Goal: Transaction & Acquisition: Purchase product/service

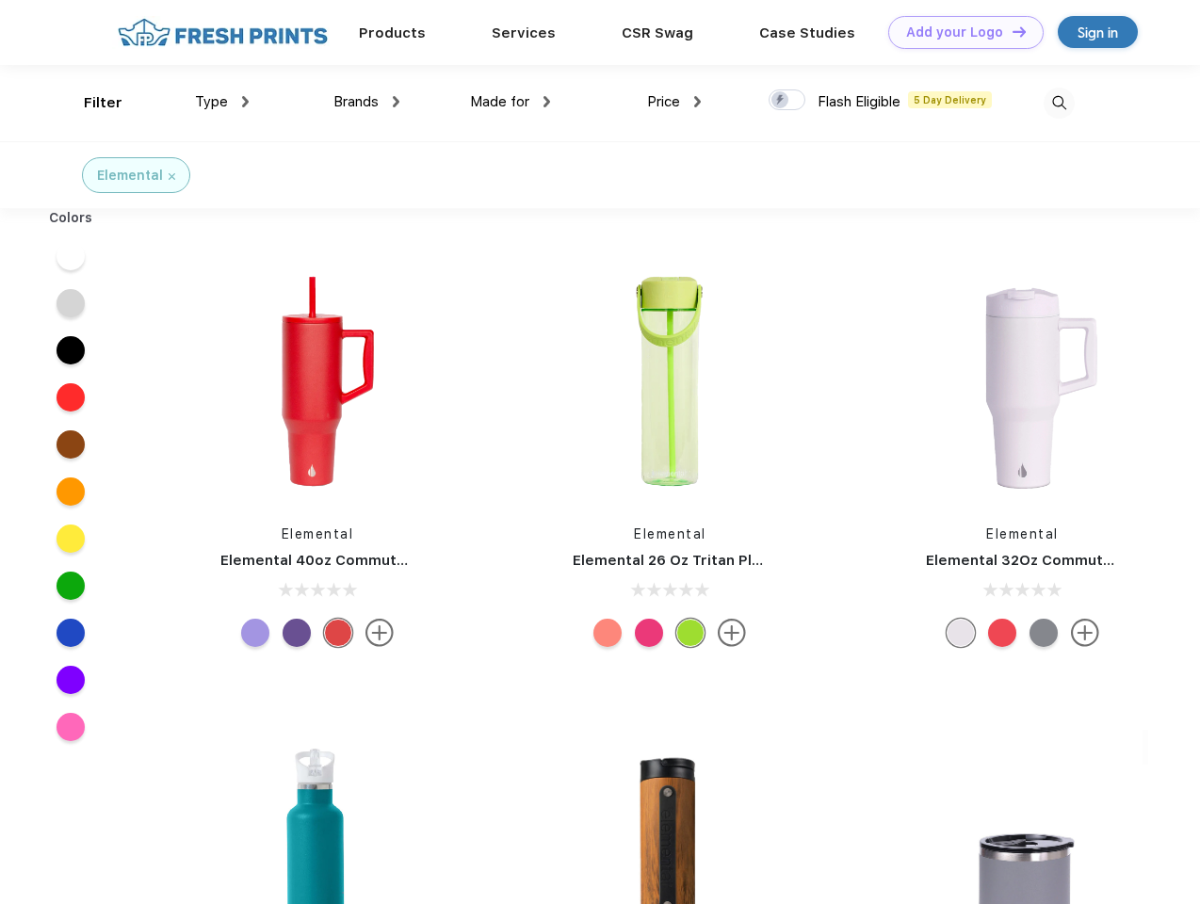
click at [959, 32] on link "Add your Logo Design Tool" at bounding box center [965, 32] width 155 height 33
click at [0, 0] on div "Design Tool" at bounding box center [0, 0] width 0 height 0
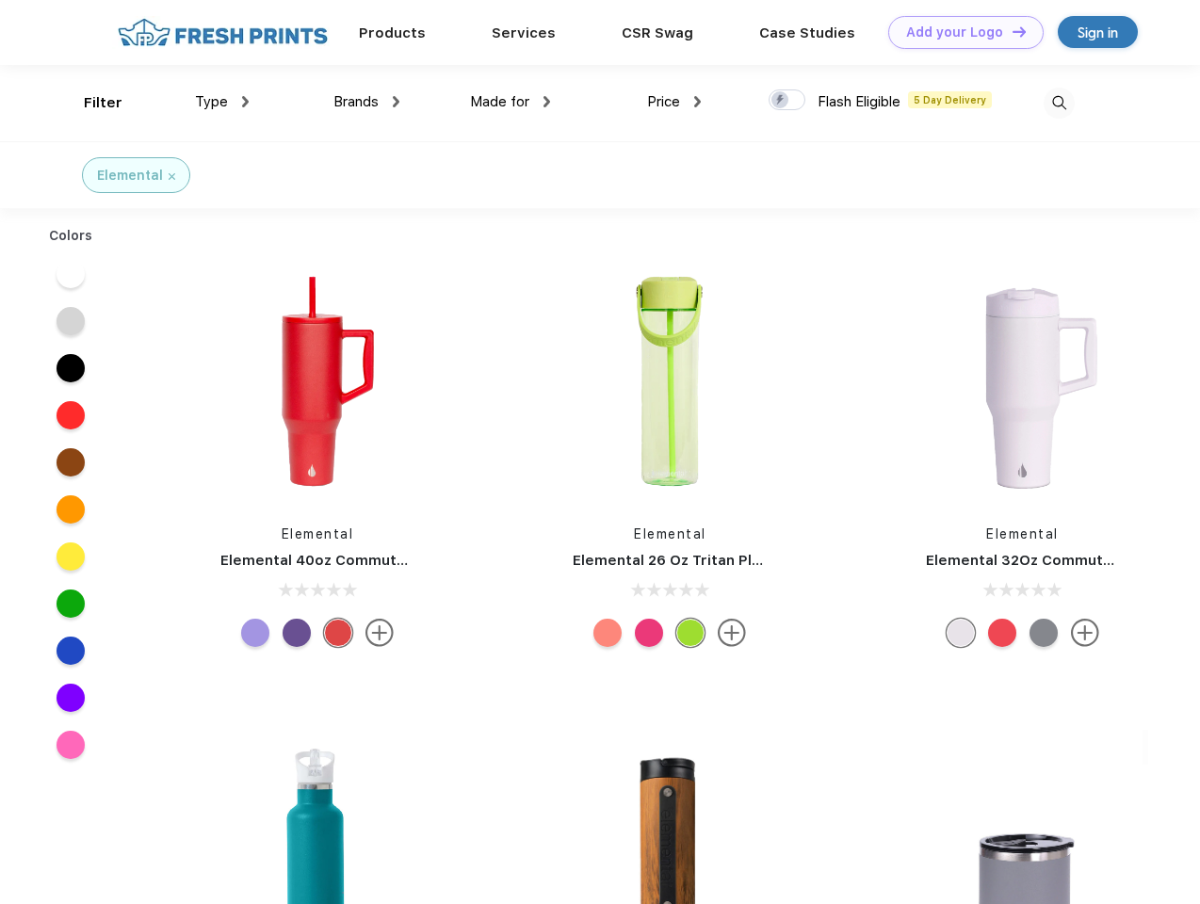
click at [1010, 31] on link "Add your Logo Design Tool" at bounding box center [965, 32] width 155 height 33
click at [90, 103] on div "Filter" at bounding box center [103, 103] width 39 height 22
click at [222, 102] on span "Type" at bounding box center [211, 101] width 33 height 17
click at [366, 102] on span "Brands" at bounding box center [355, 101] width 45 height 17
click at [510, 102] on span "Made for" at bounding box center [499, 101] width 59 height 17
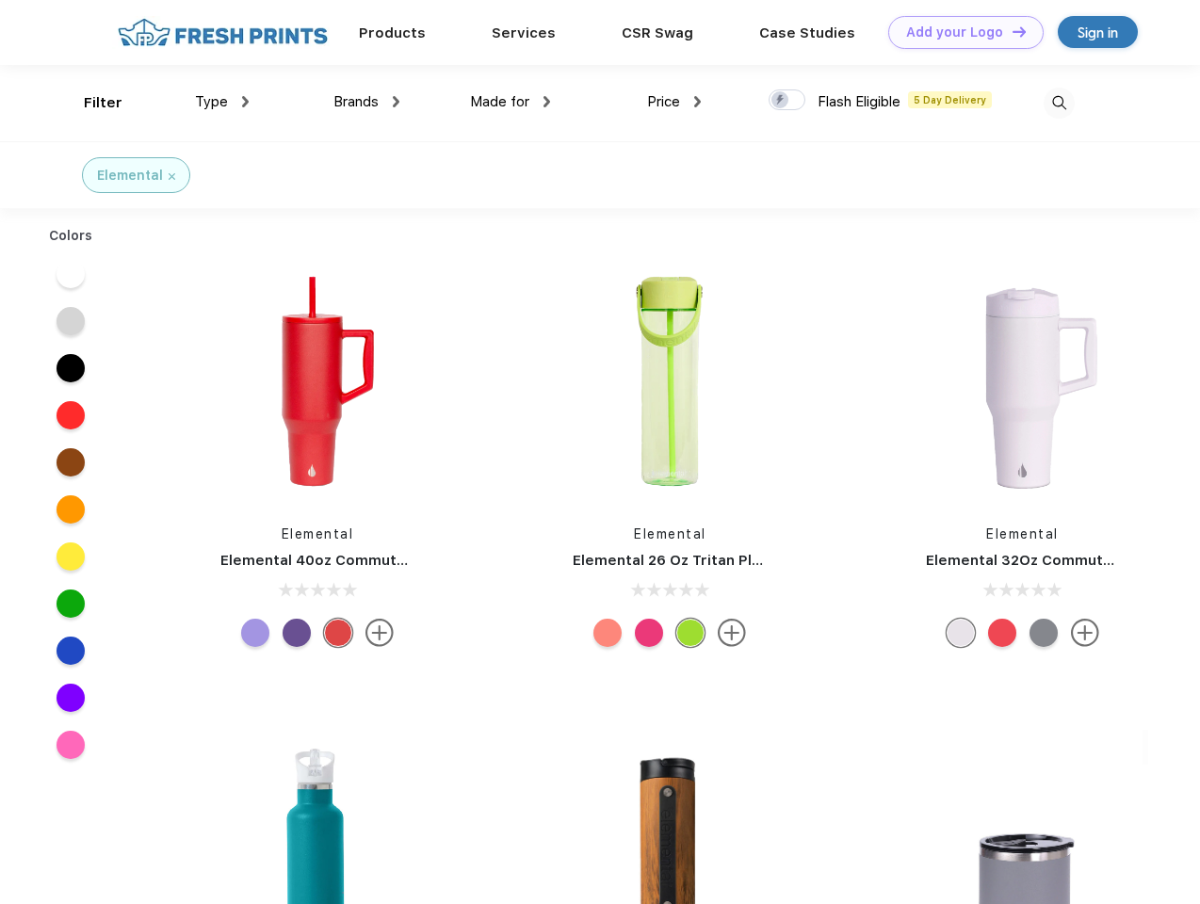
click at [674, 102] on span "Price" at bounding box center [663, 101] width 33 height 17
click at [787, 101] on div at bounding box center [786, 99] width 37 height 21
click at [781, 101] on input "checkbox" at bounding box center [774, 95] width 12 height 12
click at [1058, 103] on img at bounding box center [1058, 103] width 31 height 31
